Goal: Use online tool/utility: Utilize a website feature to perform a specific function

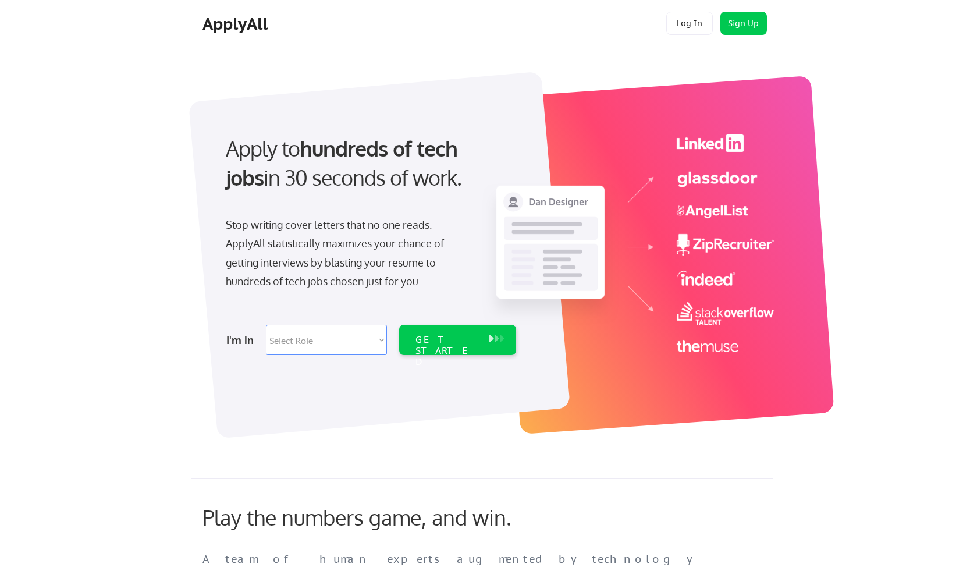
click at [309, 347] on select "Select Role Software Engineering Product Management Customer Success Sales UI/U…" at bounding box center [326, 340] width 121 height 30
select select ""hr_recruiting""
click at [266, 325] on select "Select Role Software Engineering Product Management Customer Success Sales UI/U…" at bounding box center [326, 340] width 121 height 30
select select ""hr_recruiting""
click at [446, 340] on div "GET STARTED" at bounding box center [446, 351] width 62 height 34
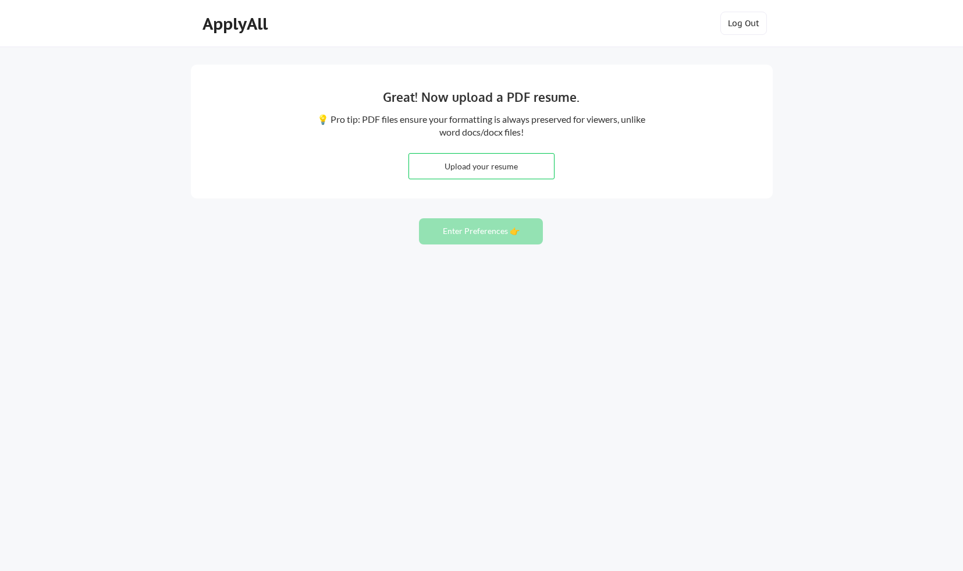
click at [473, 169] on input "file" at bounding box center [481, 166] width 145 height 25
type input "C:\fakepath\[PERSON_NAME]-2025.pdf"
click at [472, 223] on button "Enter Preferences 👉" at bounding box center [481, 231] width 124 height 26
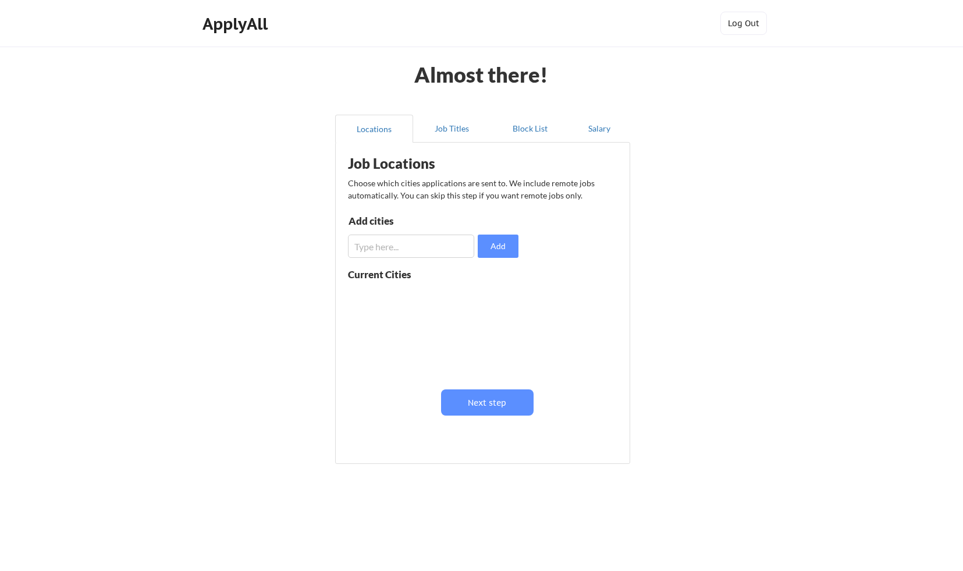
click at [443, 247] on input "input" at bounding box center [411, 245] width 126 height 23
click at [409, 244] on input "input" at bounding box center [411, 245] width 126 height 23
type input "austin"
click at [405, 317] on div at bounding box center [421, 331] width 147 height 92
click at [494, 257] on button "Add" at bounding box center [498, 245] width 41 height 23
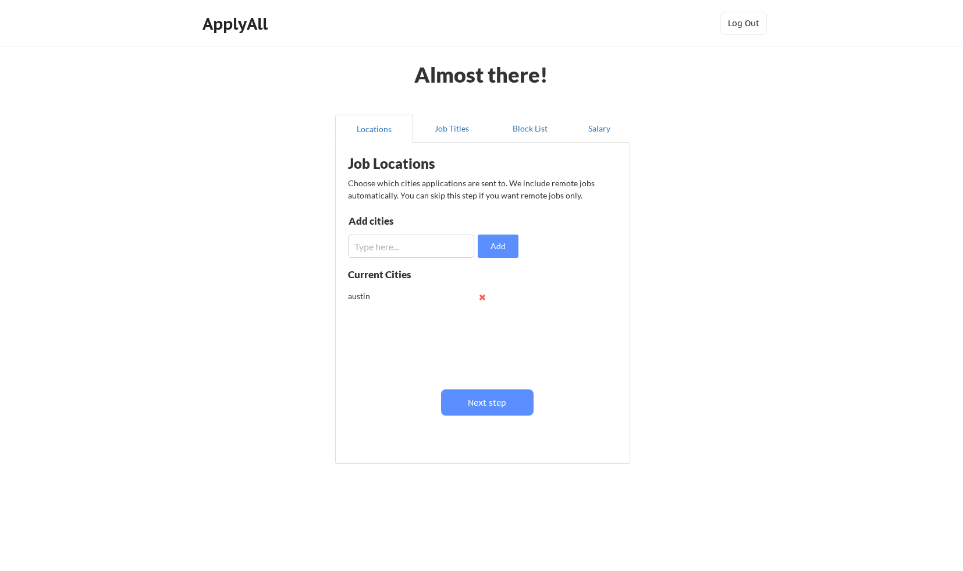
click at [426, 293] on div "austin" at bounding box center [421, 296] width 147 height 23
click at [485, 298] on button at bounding box center [482, 297] width 9 height 9
click at [424, 250] on input "input" at bounding box center [411, 245] width 126 height 23
type input "Austin"
click at [491, 250] on button "Add" at bounding box center [498, 245] width 41 height 23
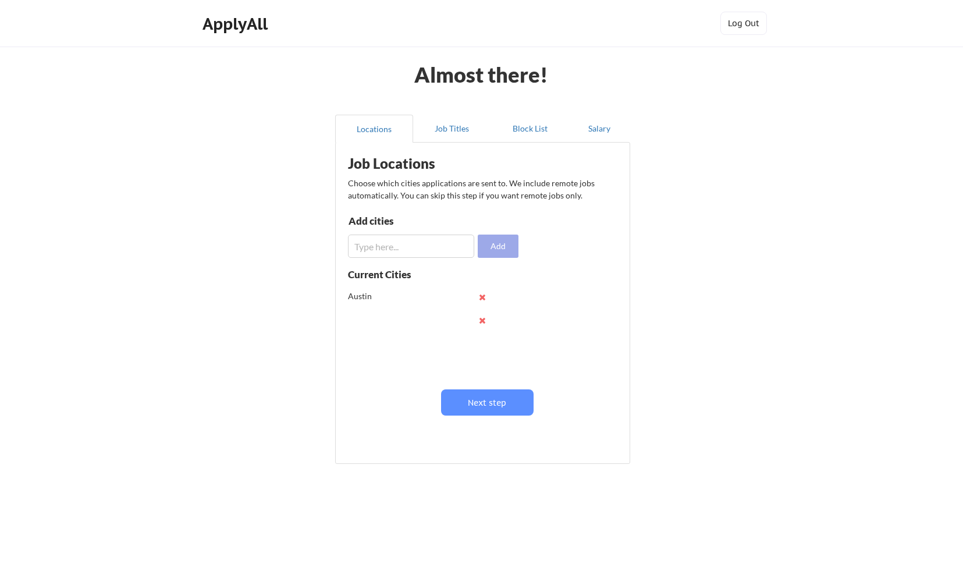
click at [491, 250] on button "Add" at bounding box center [498, 245] width 41 height 23
click at [485, 299] on button at bounding box center [482, 297] width 9 height 9
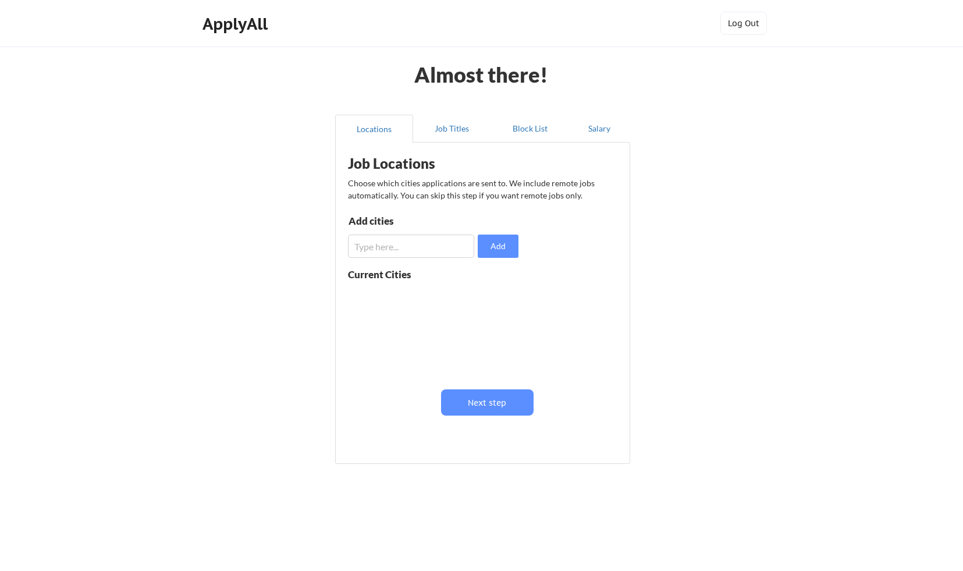
click at [485, 299] on div "Austin" at bounding box center [421, 331] width 147 height 92
